Goal: Navigation & Orientation: Understand site structure

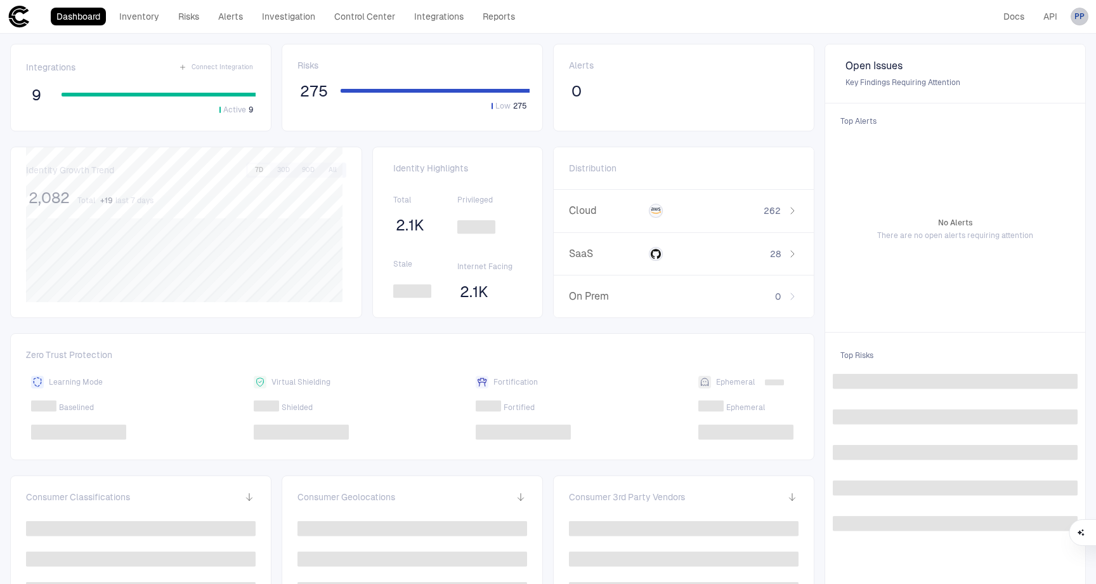
click at [1075, 15] on span "PP" at bounding box center [1080, 16] width 10 height 10
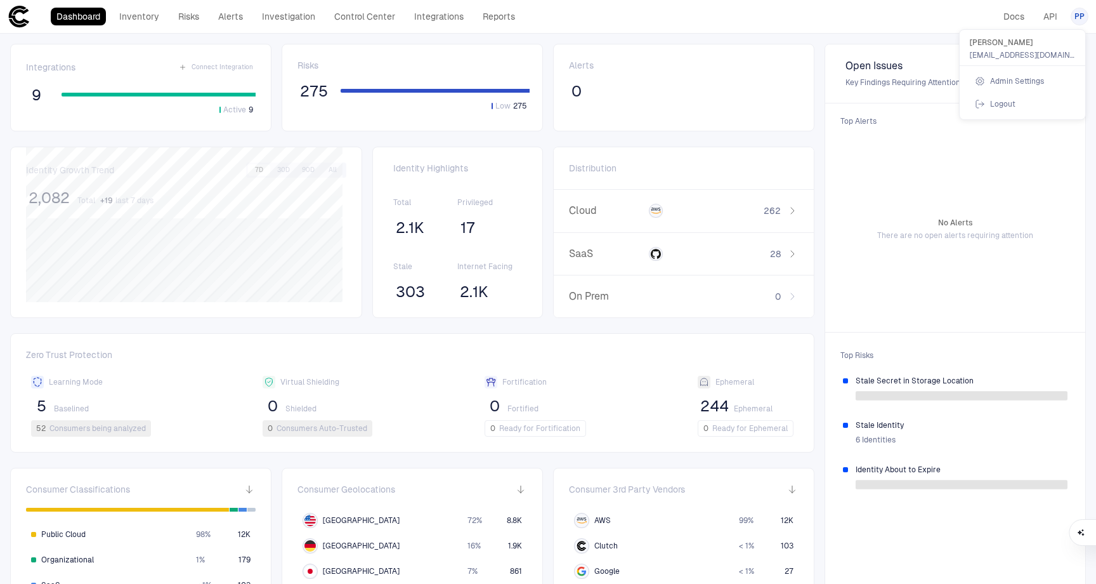
click at [1015, 80] on span "Admin Settings" at bounding box center [1017, 81] width 54 height 10
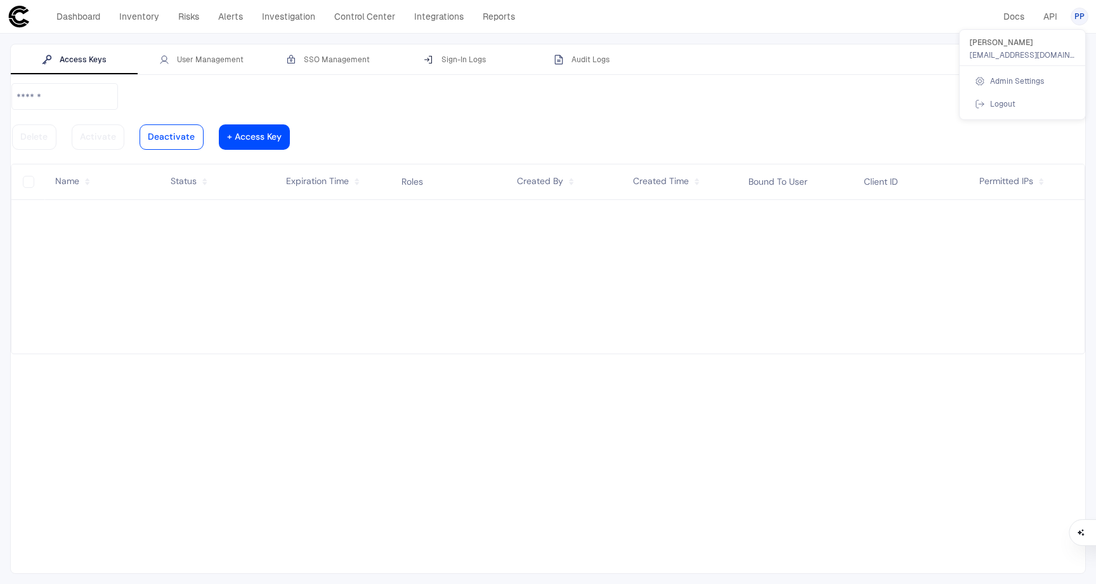
click at [463, 61] on div at bounding box center [548, 292] width 1096 height 584
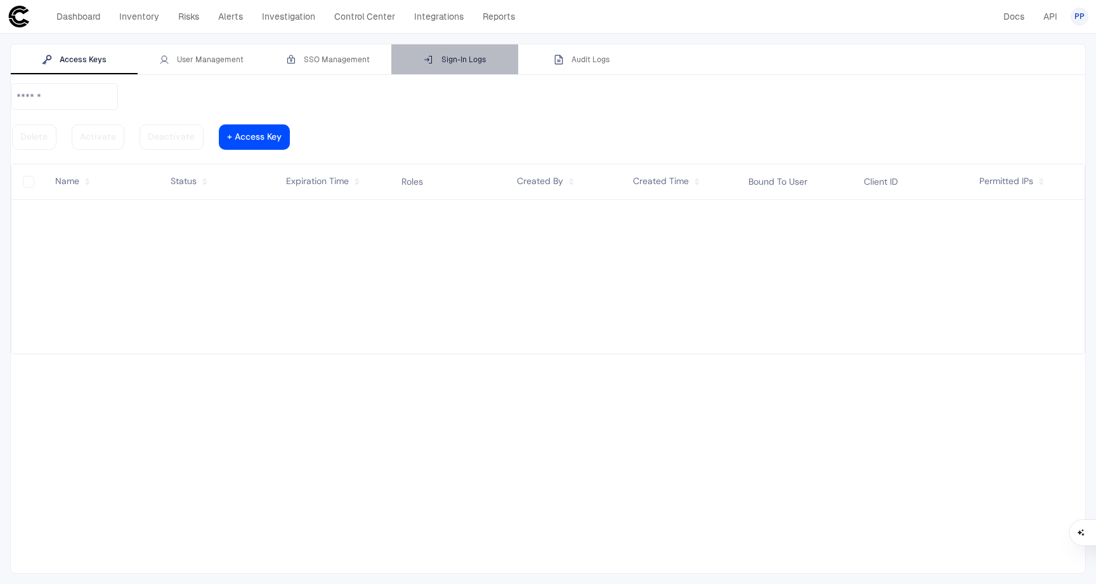
click at [464, 61] on div "Sign-In Logs" at bounding box center [455, 60] width 62 height 10
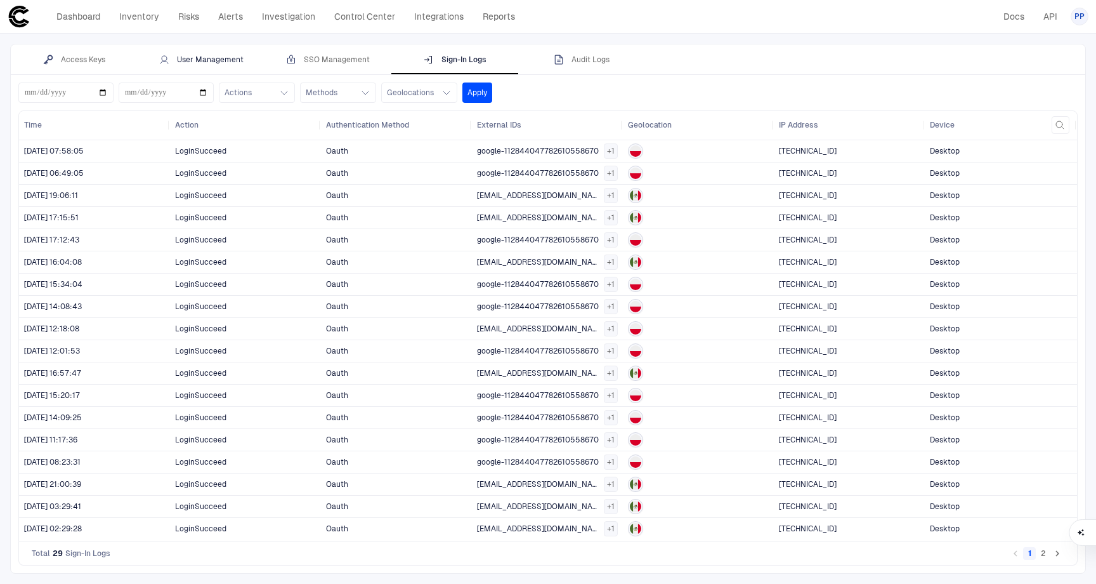
click at [213, 57] on div "User Management" at bounding box center [201, 60] width 84 height 10
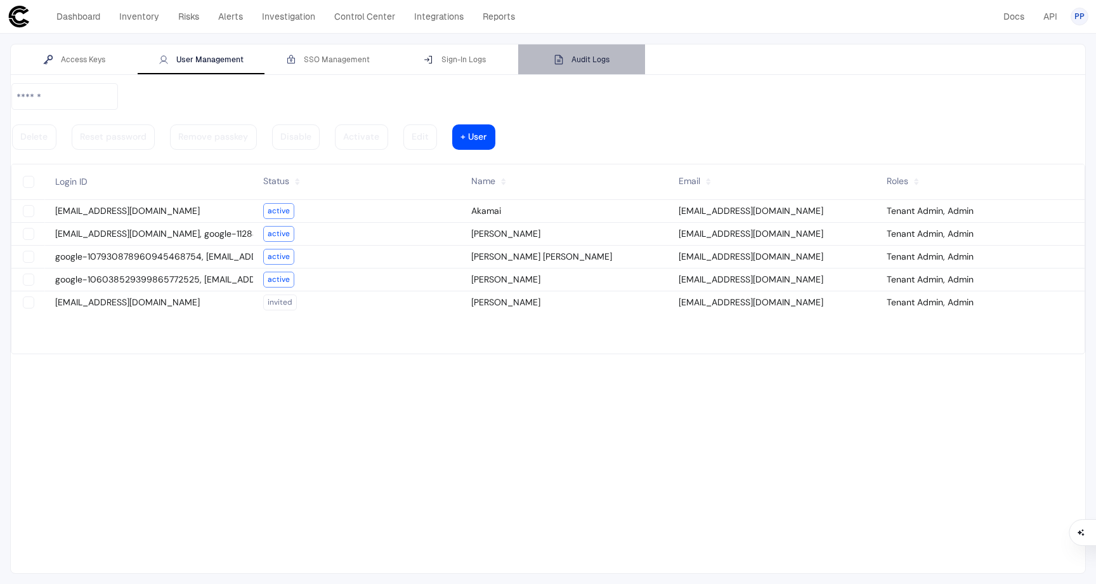
click at [588, 60] on div "Audit Logs" at bounding box center [582, 60] width 56 height 10
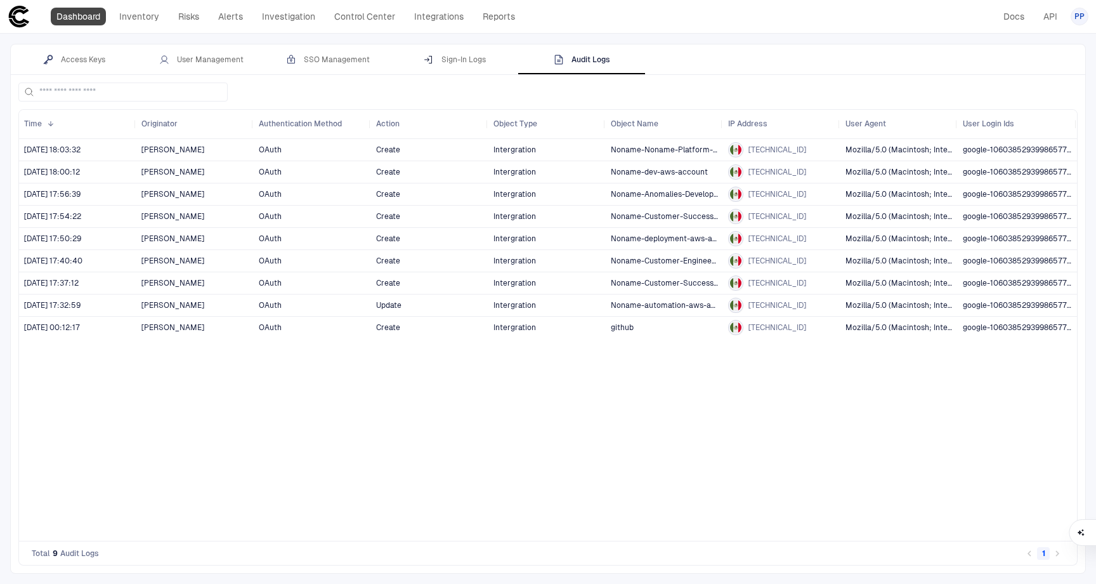
click at [89, 18] on link "Dashboard" at bounding box center [78, 17] width 55 height 18
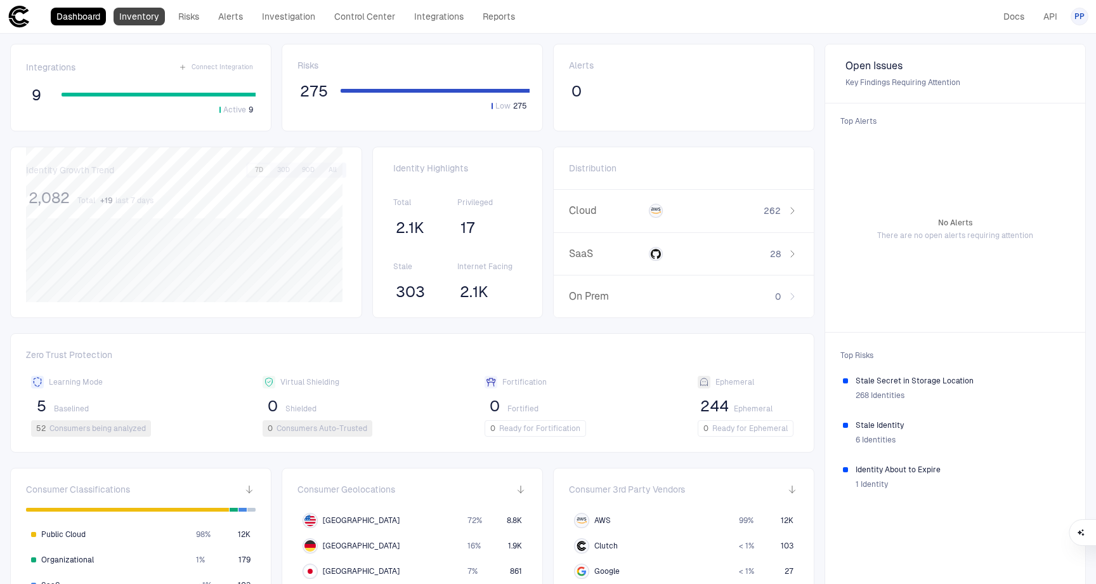
click at [136, 17] on link "Inventory" at bounding box center [139, 17] width 51 height 18
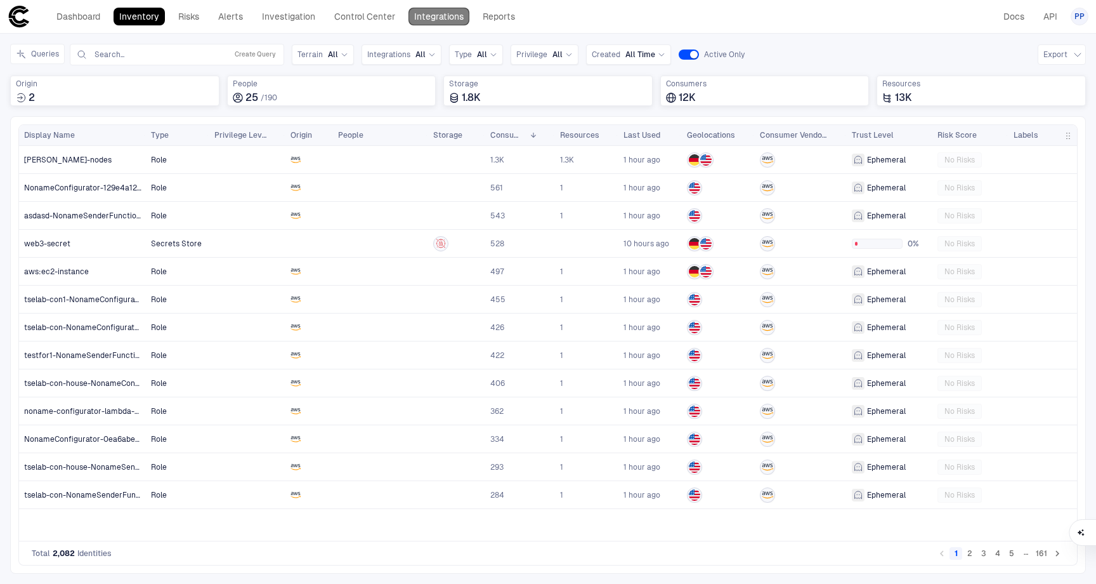
click at [429, 18] on link "Integrations" at bounding box center [439, 17] width 61 height 18
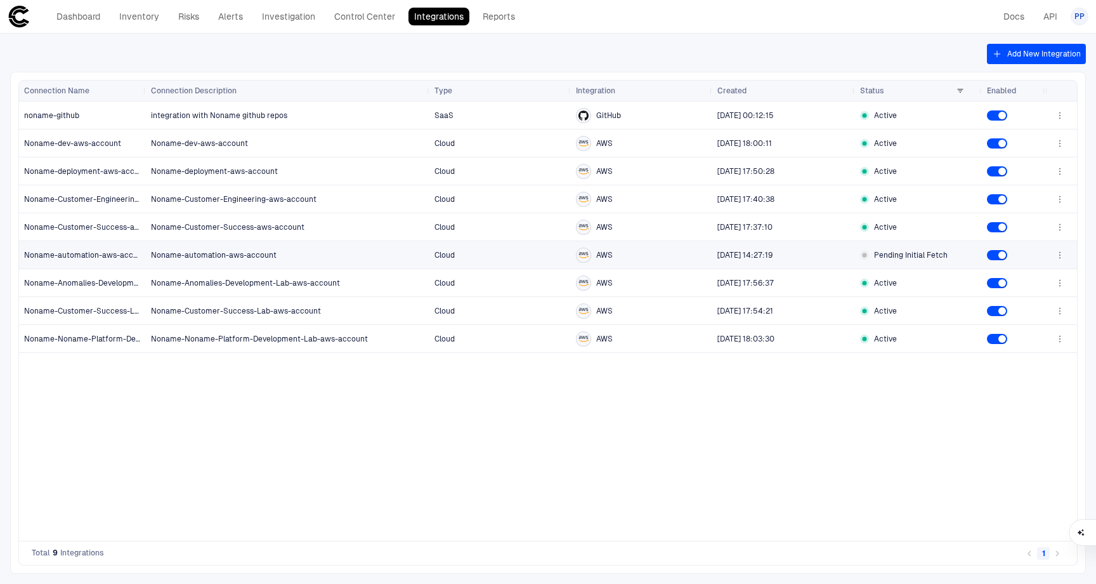
click at [899, 253] on span "Pending Initial Fetch" at bounding box center [911, 255] width 74 height 10
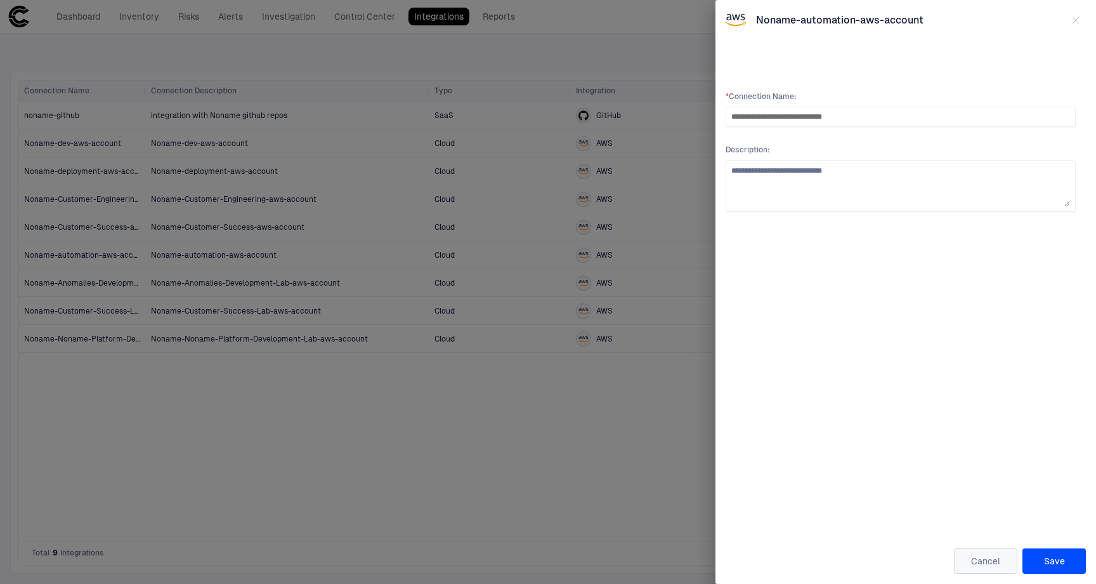
click at [982, 562] on button "Cancel" at bounding box center [985, 560] width 63 height 25
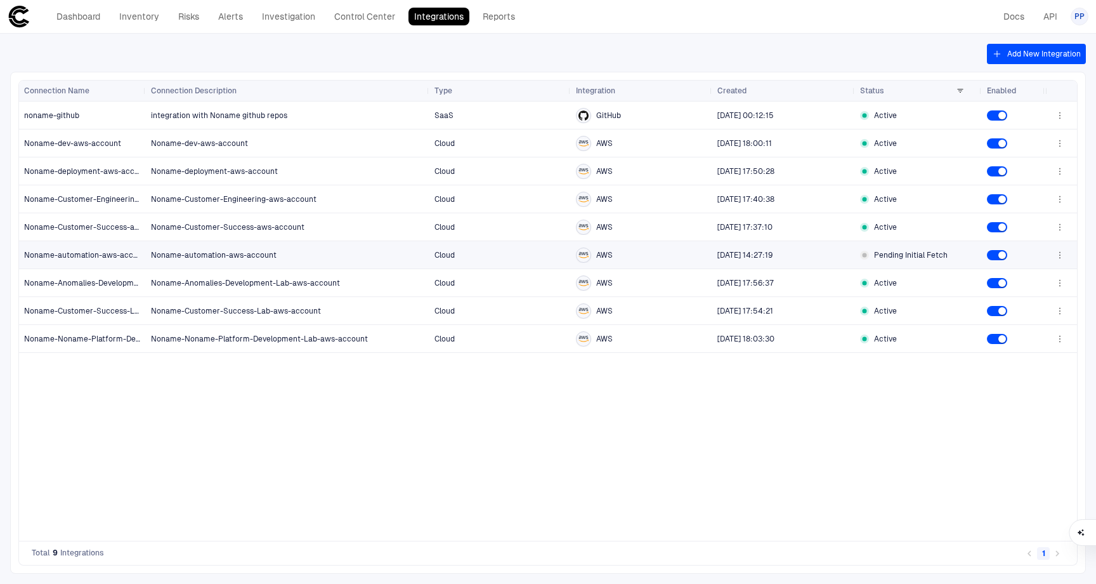
click at [497, 255] on span "Cloud" at bounding box center [500, 254] width 131 height 25
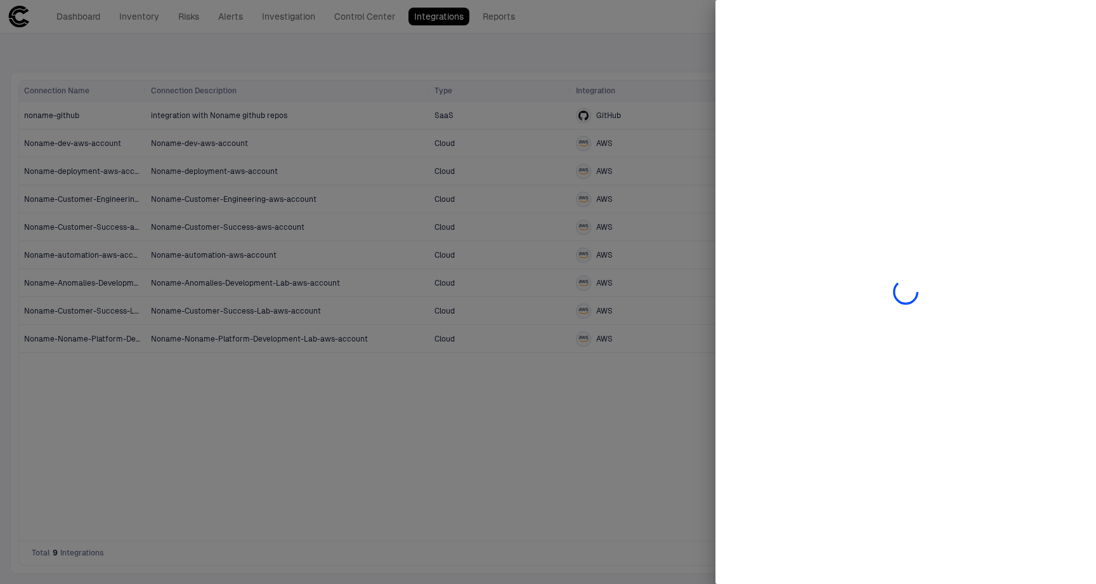
click at [598, 469] on div at bounding box center [548, 292] width 1096 height 584
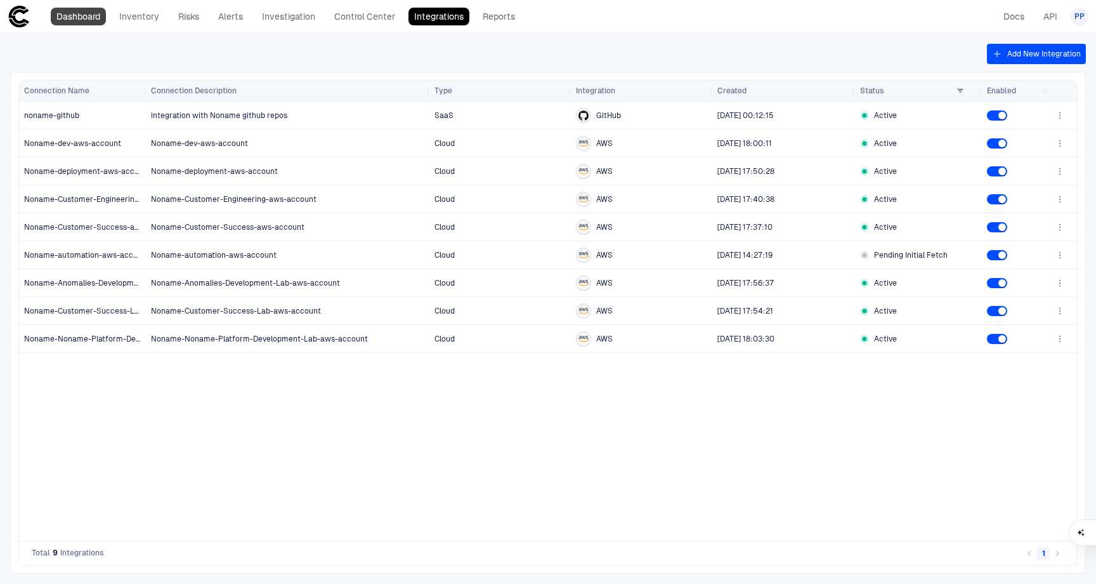
click at [89, 20] on link "Dashboard" at bounding box center [78, 17] width 55 height 18
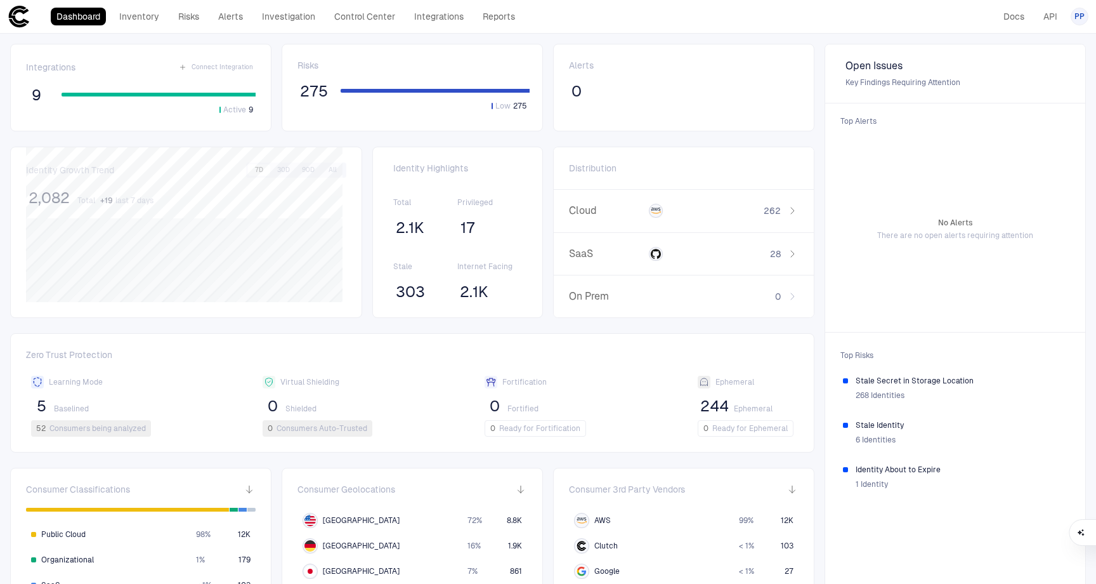
click at [466, 228] on span "17" at bounding box center [468, 227] width 15 height 19
